Goal: Download file/media

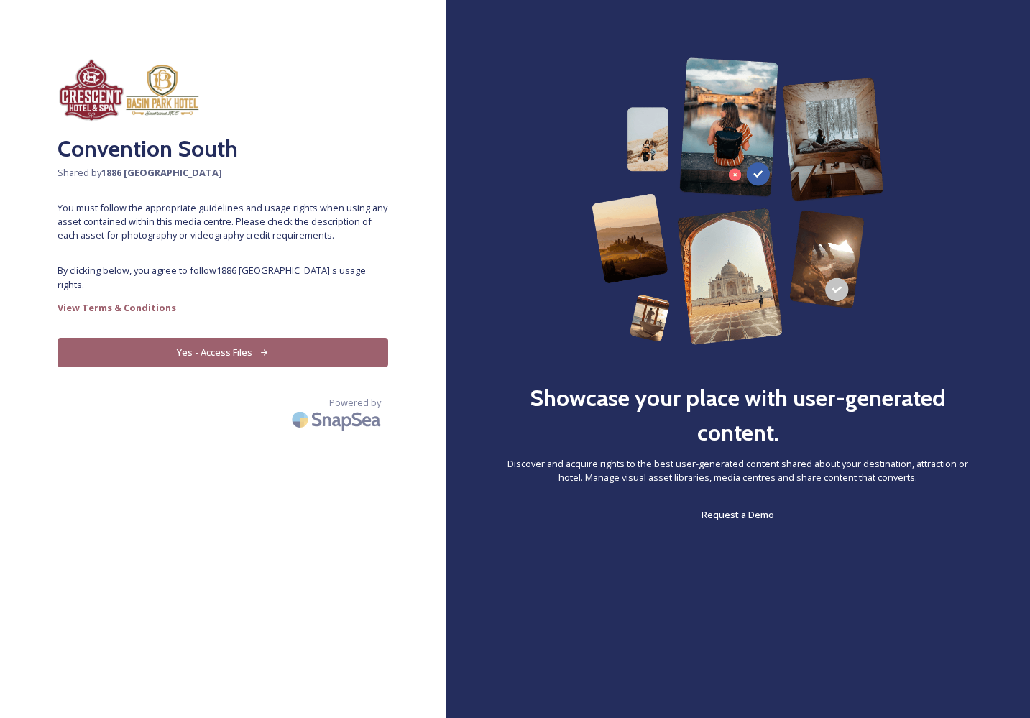
click at [253, 343] on button "Yes - Access Files" at bounding box center [223, 352] width 331 height 29
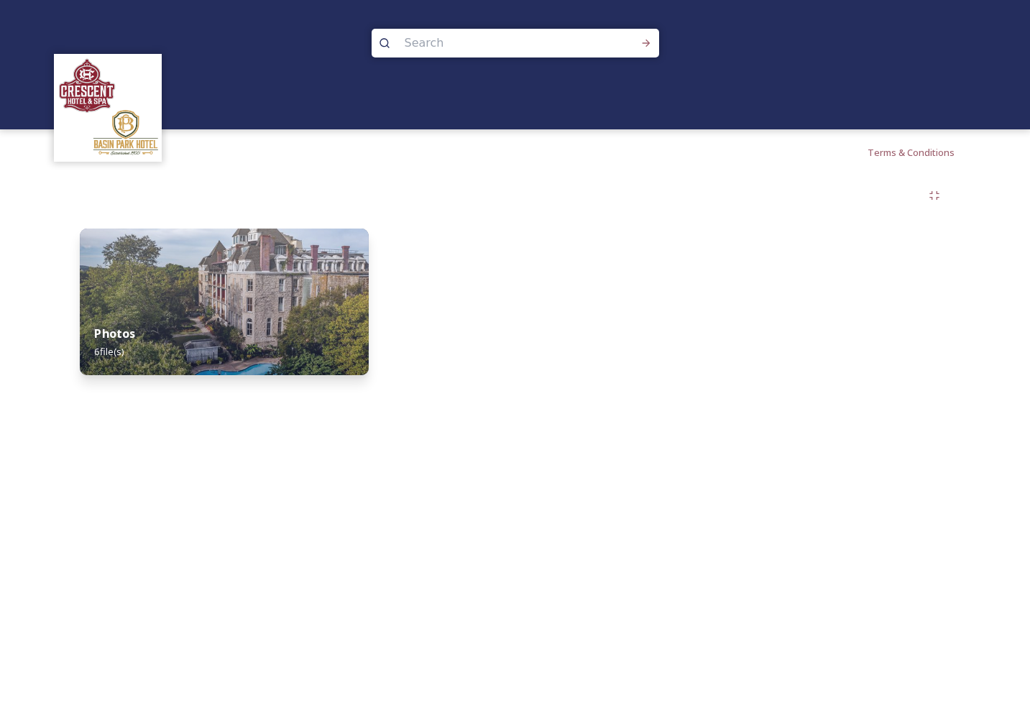
click at [288, 283] on img at bounding box center [224, 302] width 289 height 147
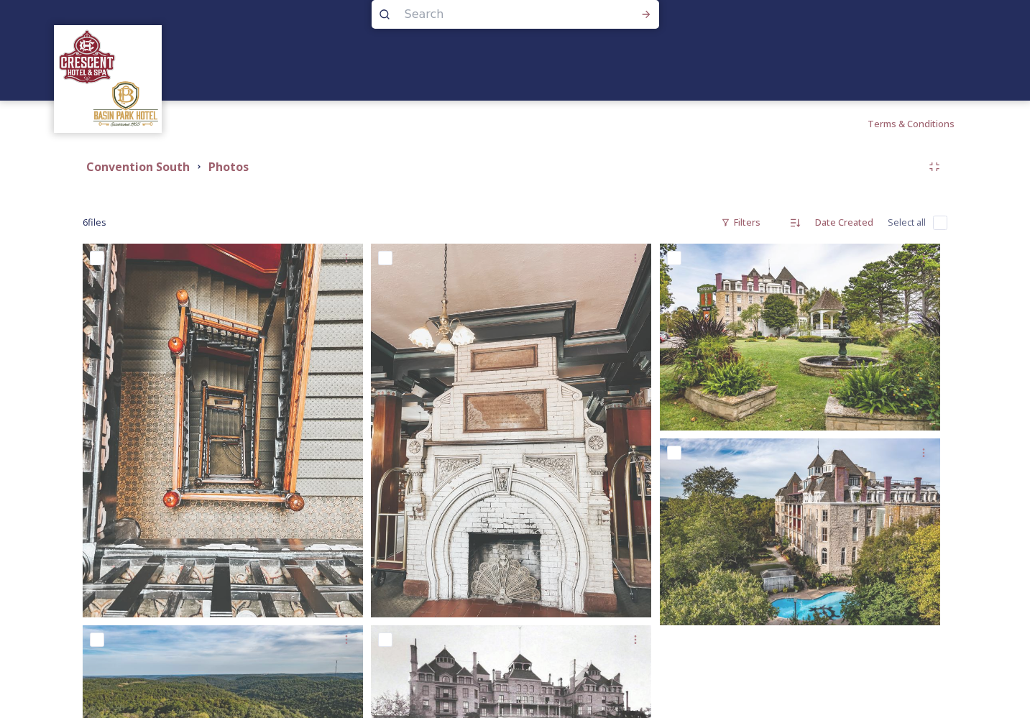
scroll to position [42, 0]
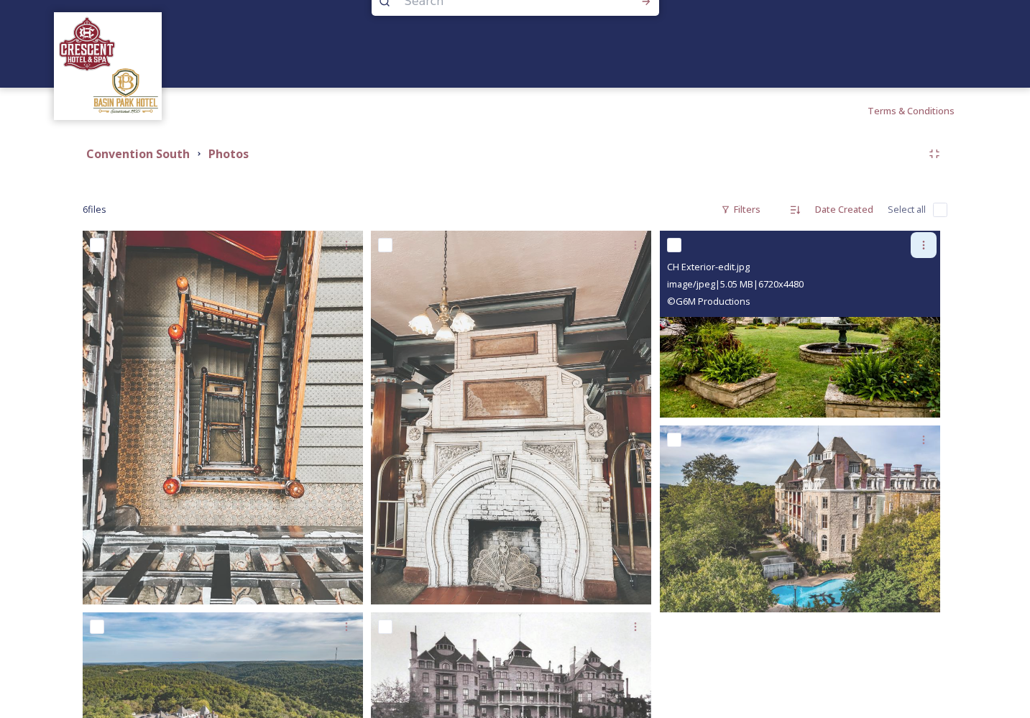
click at [924, 240] on icon at bounding box center [924, 245] width 12 height 12
click at [915, 293] on div "Download" at bounding box center [907, 304] width 58 height 28
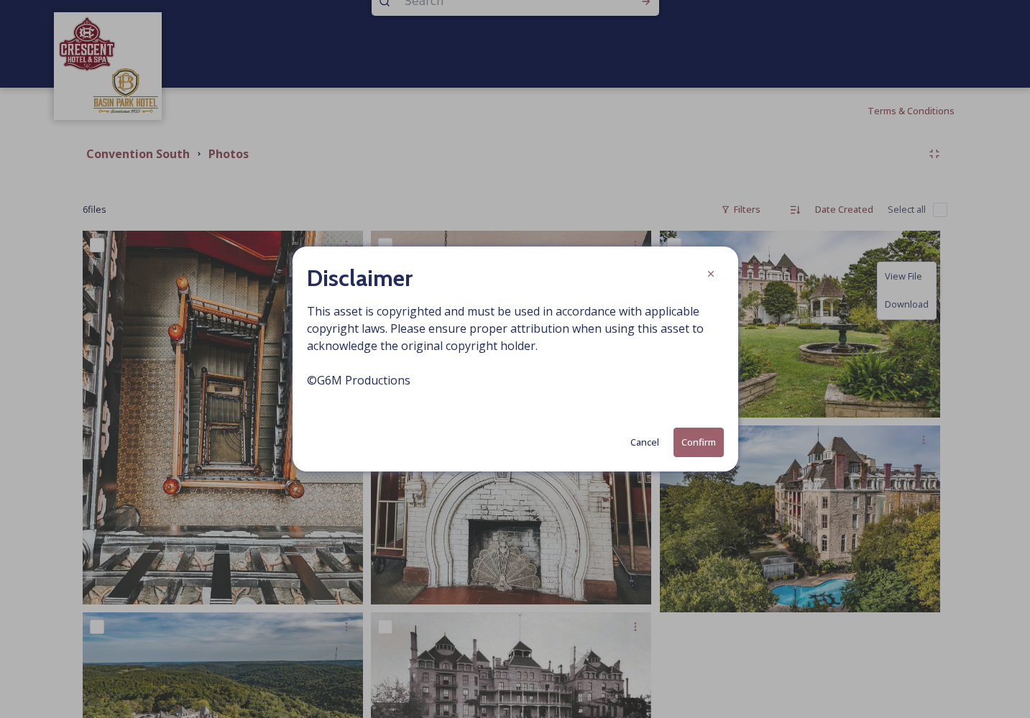
click at [644, 439] on button "Cancel" at bounding box center [644, 443] width 43 height 28
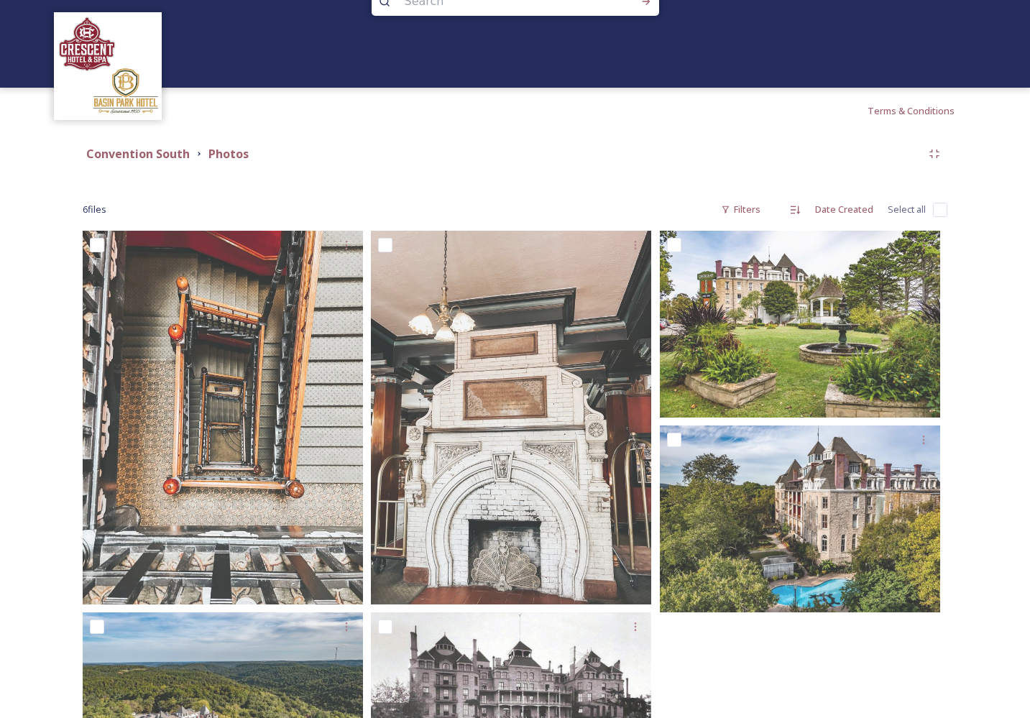
click at [934, 211] on input "checkbox" at bounding box center [940, 210] width 14 height 14
checkbox input "true"
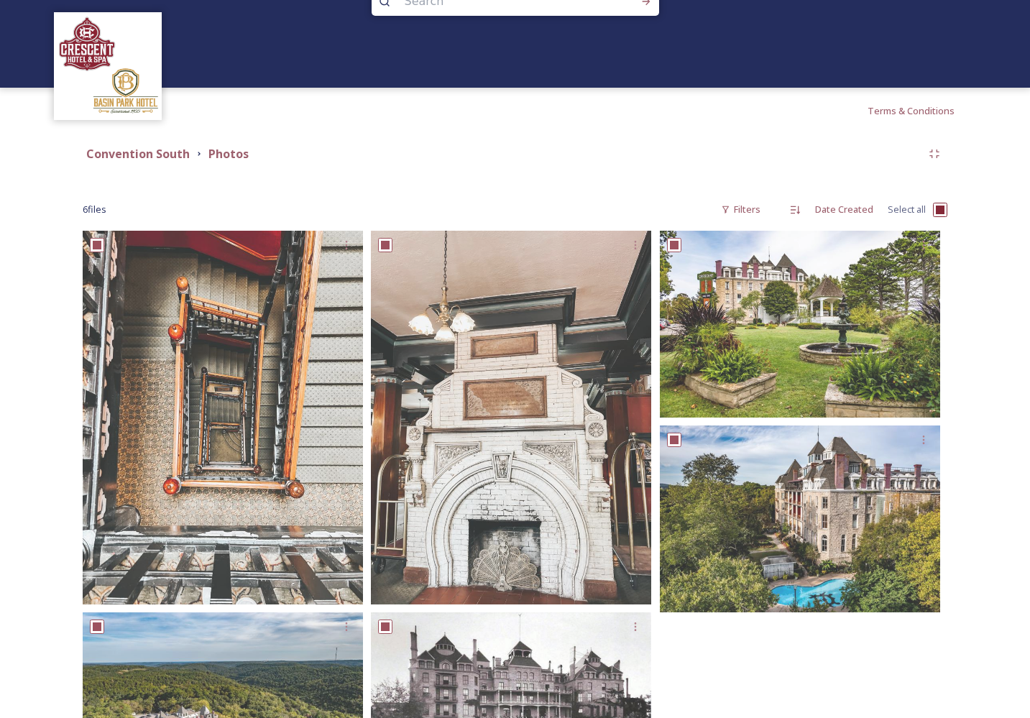
checkbox input "true"
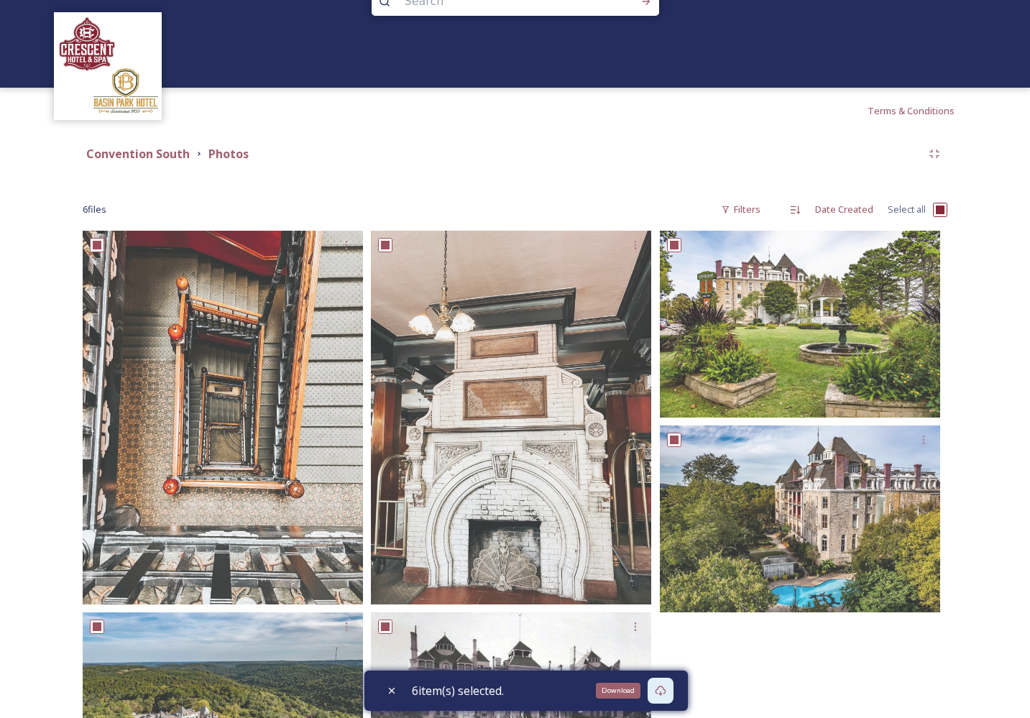
click at [662, 689] on icon at bounding box center [660, 691] width 11 height 10
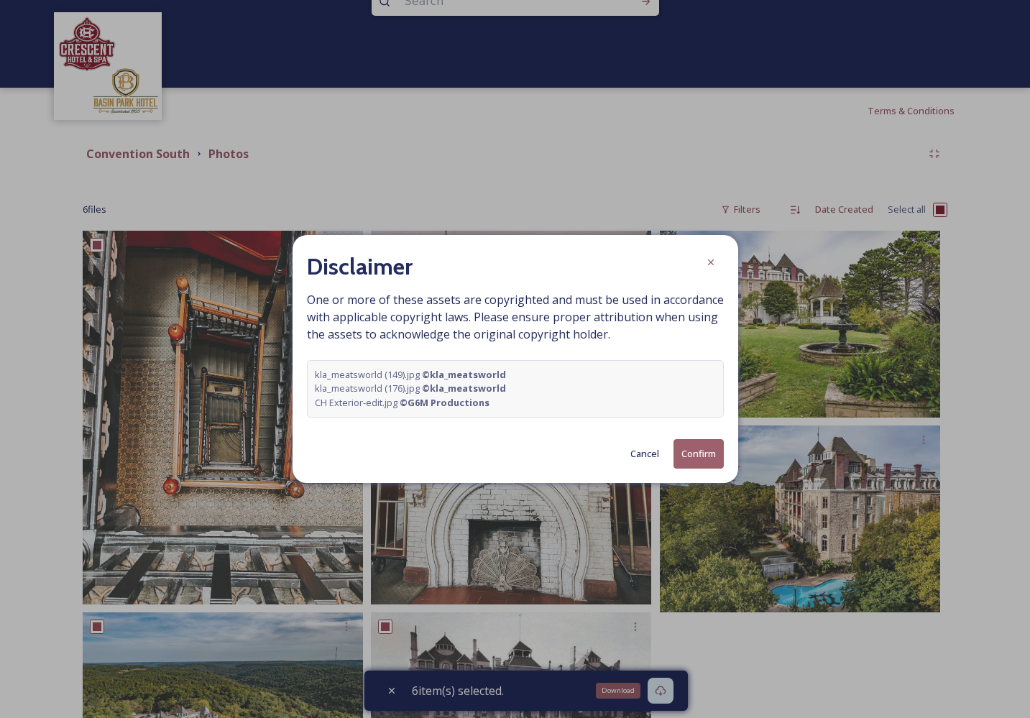
click at [695, 459] on button "Confirm" at bounding box center [699, 453] width 50 height 29
